Goal: Information Seeking & Learning: Understand process/instructions

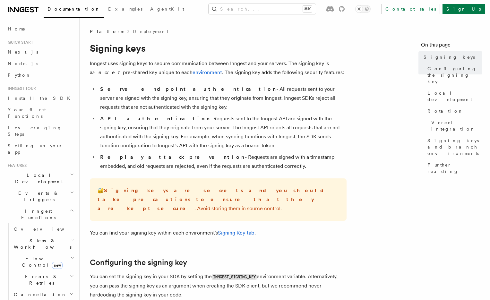
click at [236, 130] on li "API authentication - Requests sent to the Inngest API are signed with the signi…" at bounding box center [222, 132] width 248 height 36
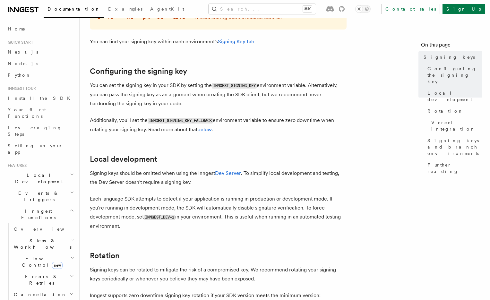
click at [196, 169] on p "Signing keys should be omitted when using the Inngest Dev Server . To simplify …" at bounding box center [218, 178] width 257 height 18
click at [191, 174] on p "Signing keys should be omitted when using the Inngest Dev Server . To simplify …" at bounding box center [218, 178] width 257 height 18
click at [156, 215] on code "INNGEST_DEV=1" at bounding box center [159, 217] width 31 height 5
click at [175, 215] on code "INNGEST_DEV=1" at bounding box center [159, 217] width 31 height 5
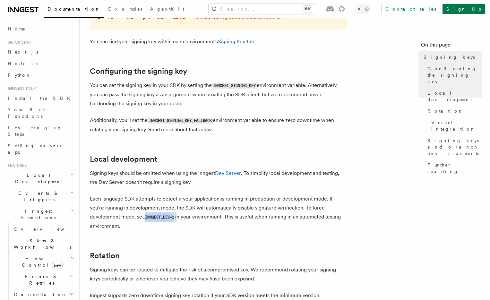
copy p "INNGEST_DEV=1"
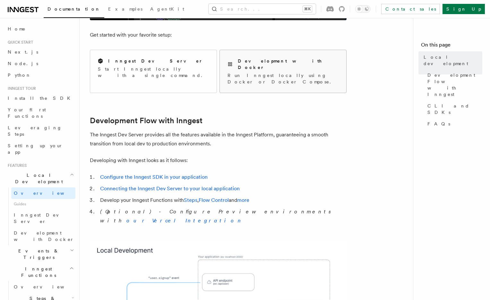
scroll to position [245, 0]
